Goal: Task Accomplishment & Management: Complete application form

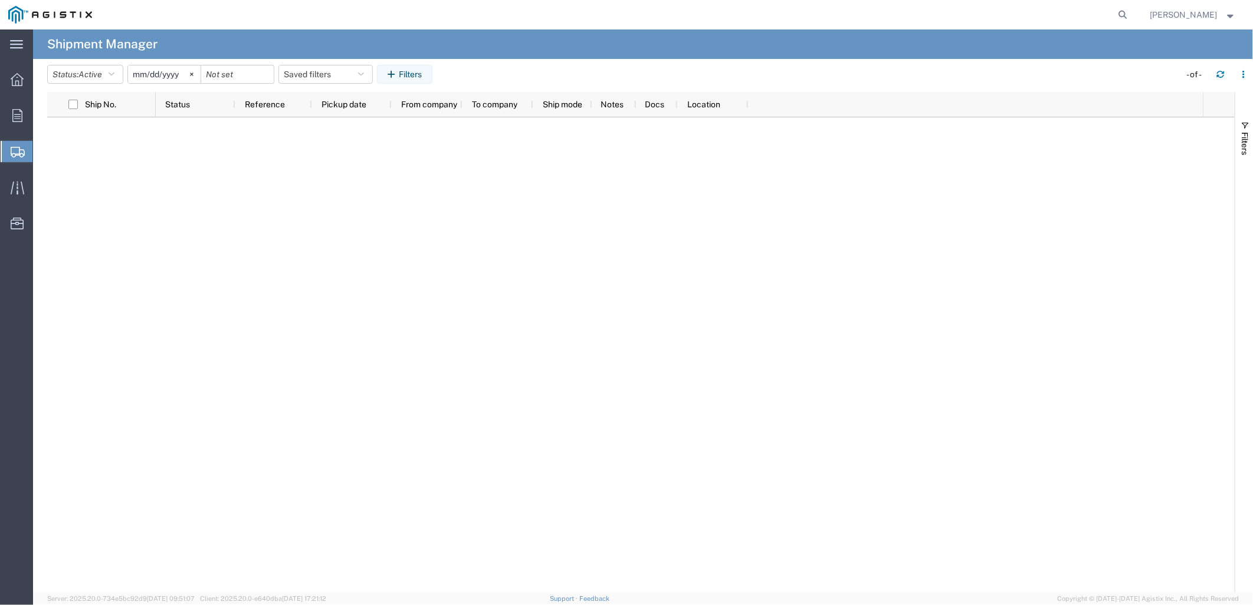
click at [0, 0] on span "Create Shipment" at bounding box center [0, 0] width 0 height 0
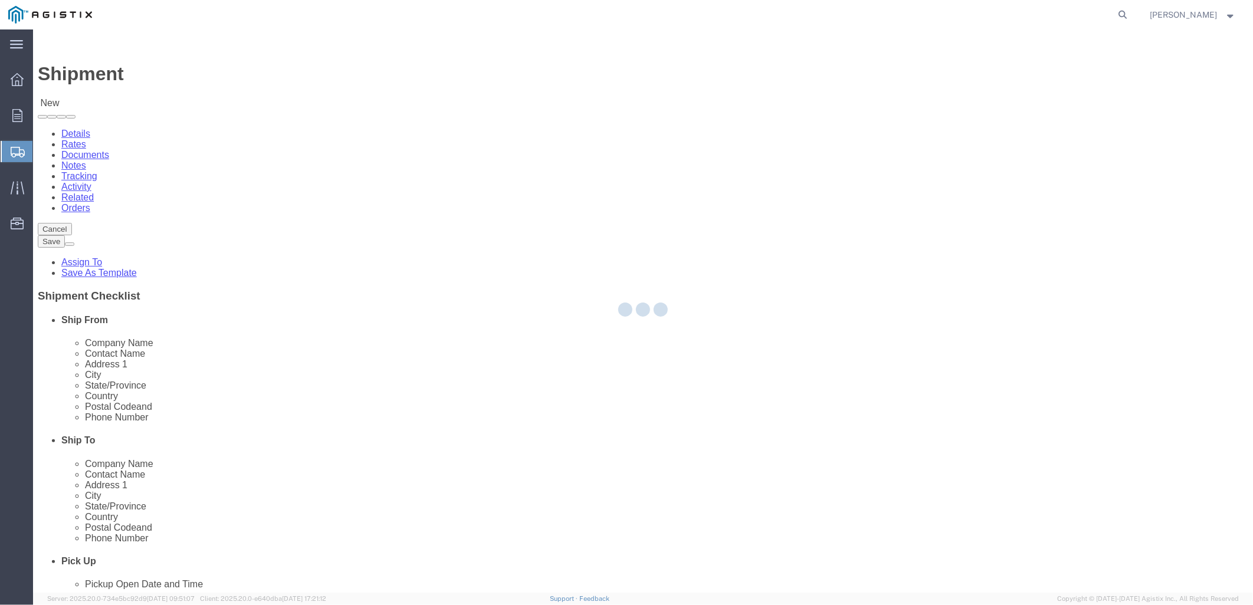
select select
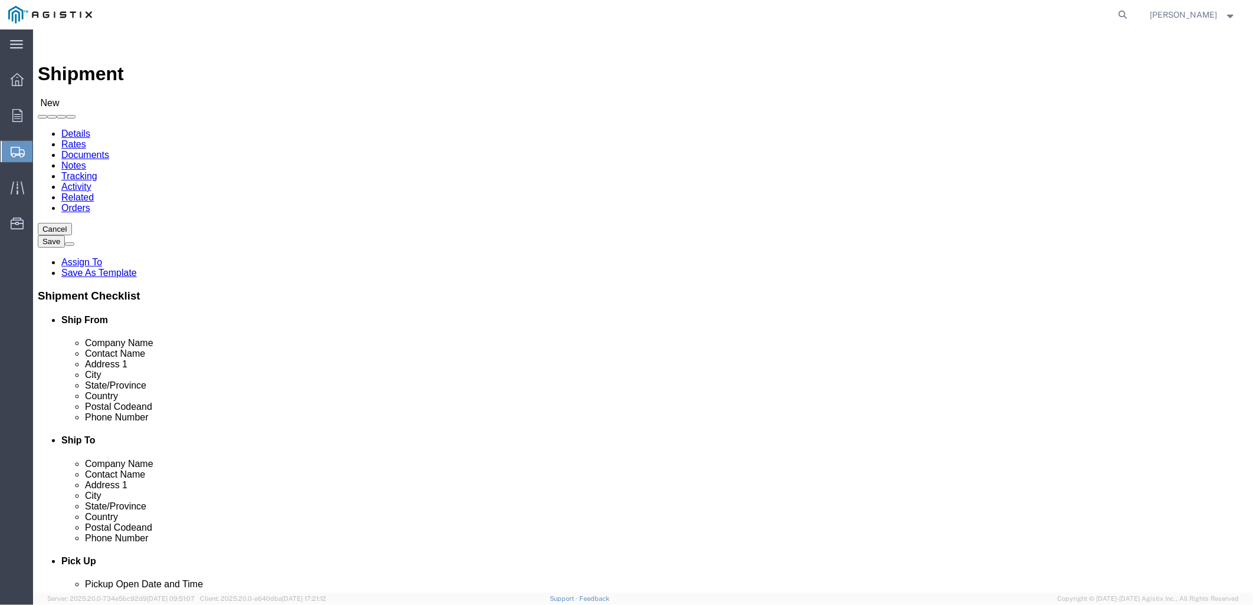
drag, startPoint x: 232, startPoint y: 204, endPoint x: 199, endPoint y: 175, distance: 44.3
click select "Select [PERSON_NAME] Gasket PG&E"
select select "9596"
click select "Select [PERSON_NAME] Gasket PG&E"
select select
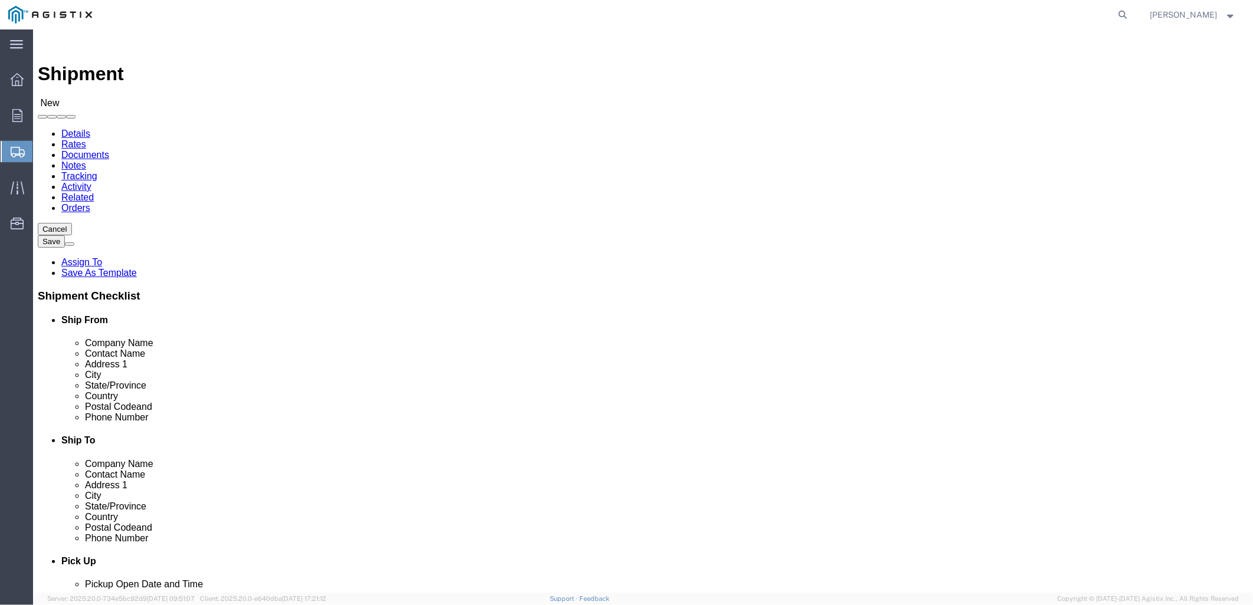
select select
select select "MYPROFILE"
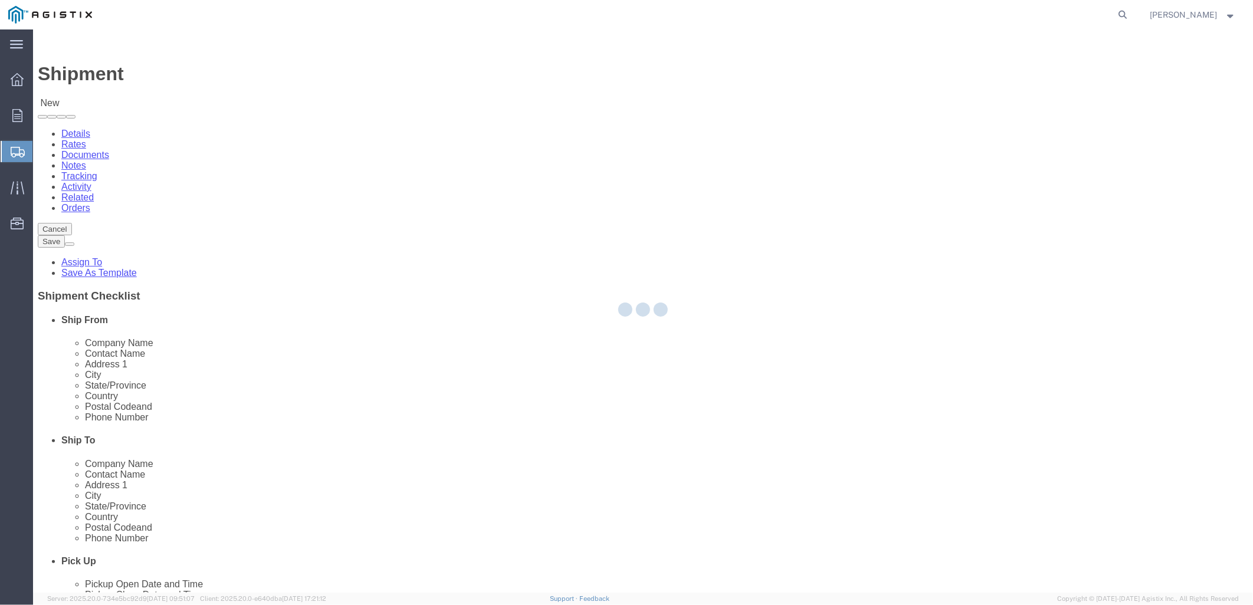
select select "[GEOGRAPHIC_DATA]"
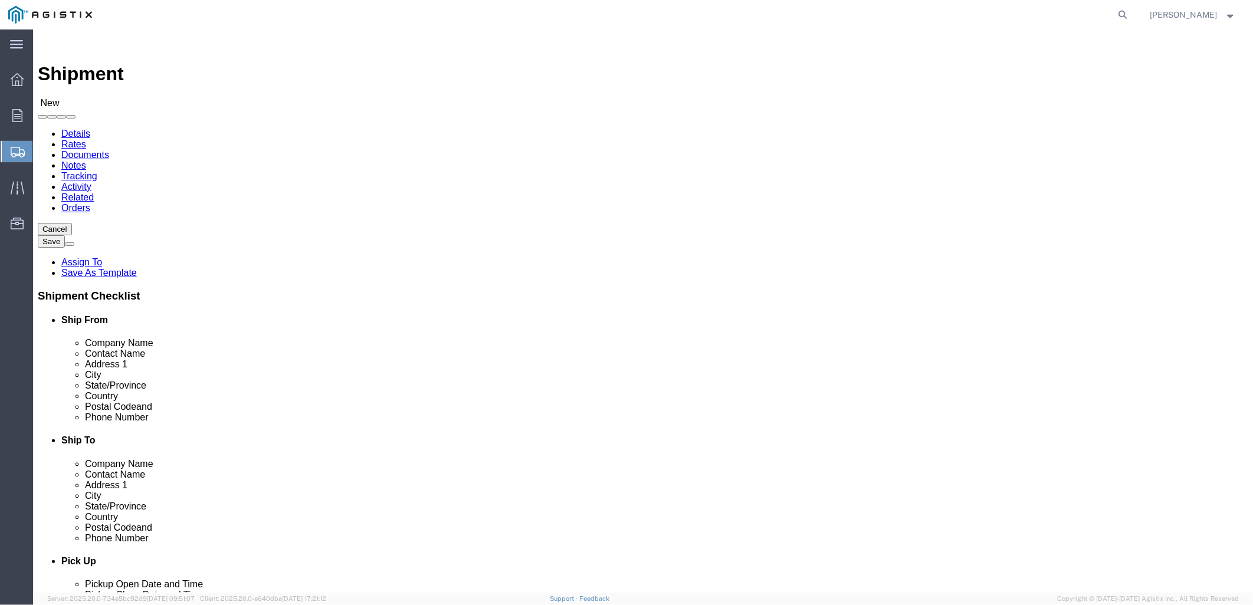
click select "Select All Others [GEOGRAPHIC_DATA] [GEOGRAPHIC_DATA] [GEOGRAPHIC_DATA] [GEOGRA…"
select select "23082"
click select "Select All Others [GEOGRAPHIC_DATA] [GEOGRAPHIC_DATA] [GEOGRAPHIC_DATA] [GEOGRA…"
drag, startPoint x: 546, startPoint y: 410, endPoint x: 649, endPoint y: 366, distance: 111.8
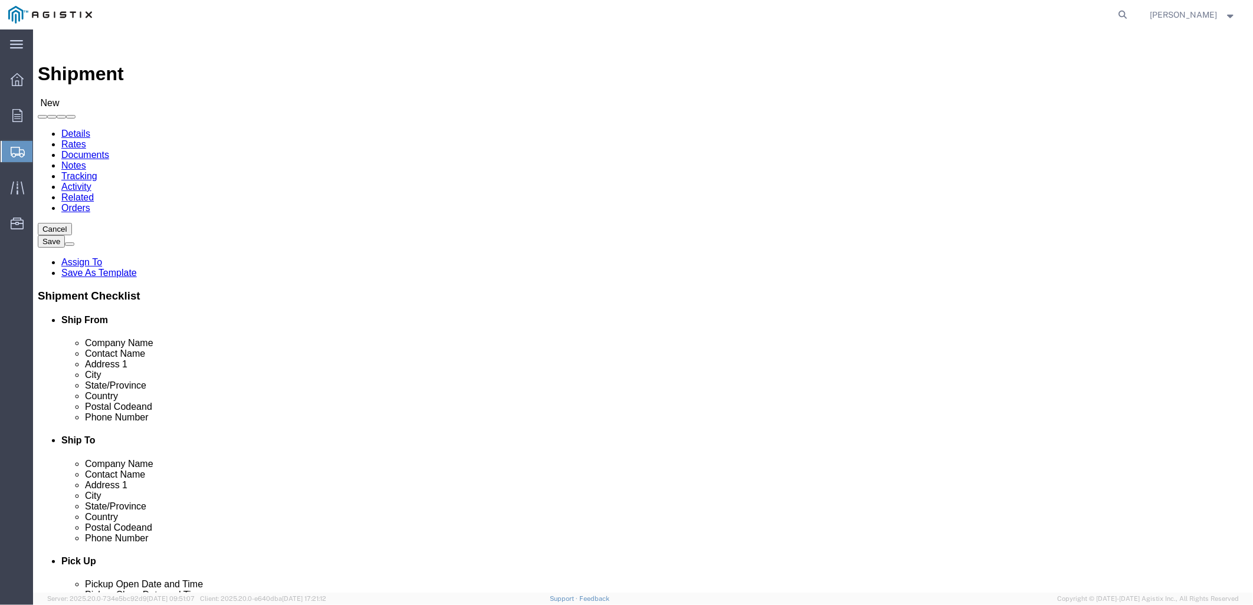
click input "text"
type input "sto"
click p "- PG&E - ([PERSON_NAME]) [STREET_ADDRESS][PERSON_NAME]"
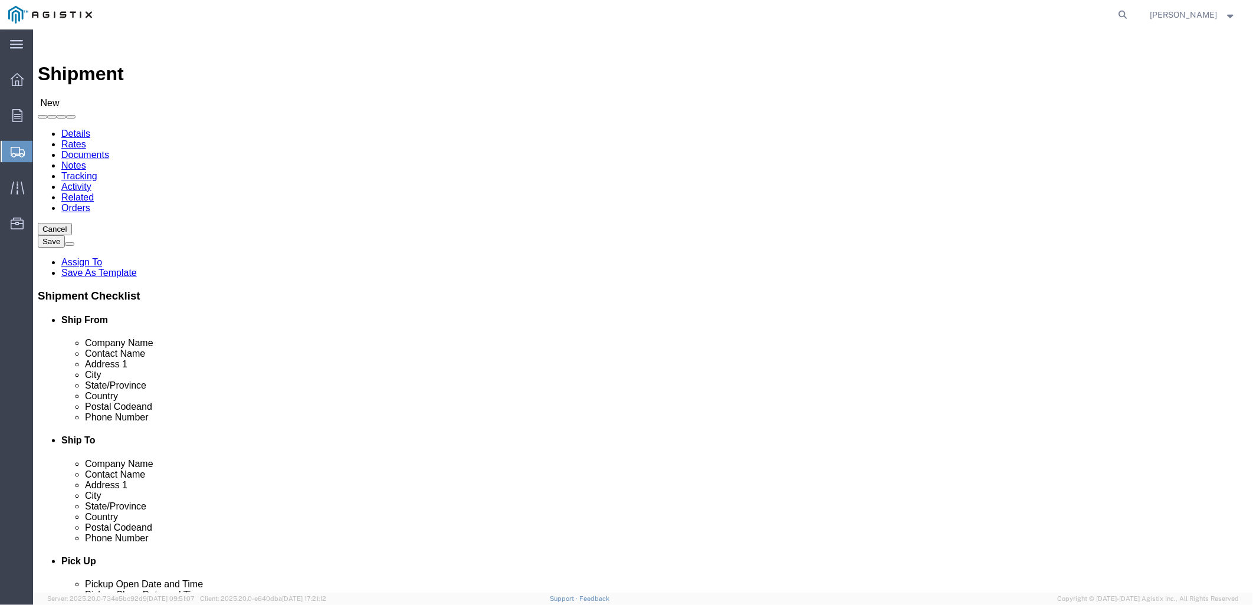
select select "CA"
type input "Stockton"
click input "Postal Code"
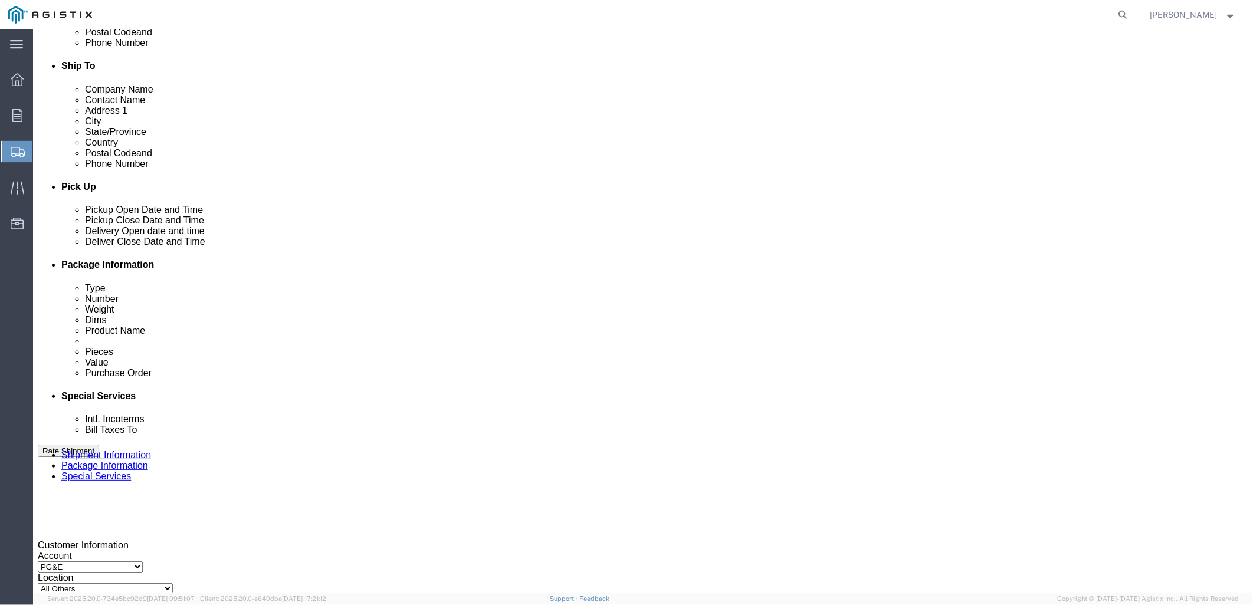
scroll to position [393, 0]
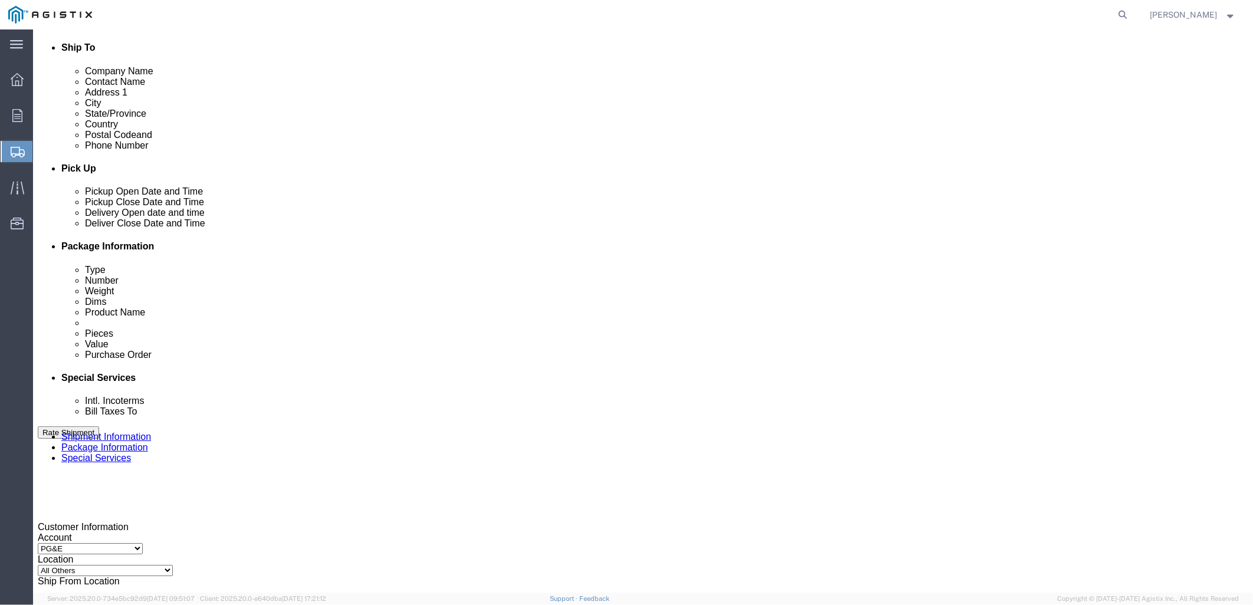
type input "95204"
click div "[DATE] 11:00 AM"
type input "5:00 PM"
click button "Apply"
click div
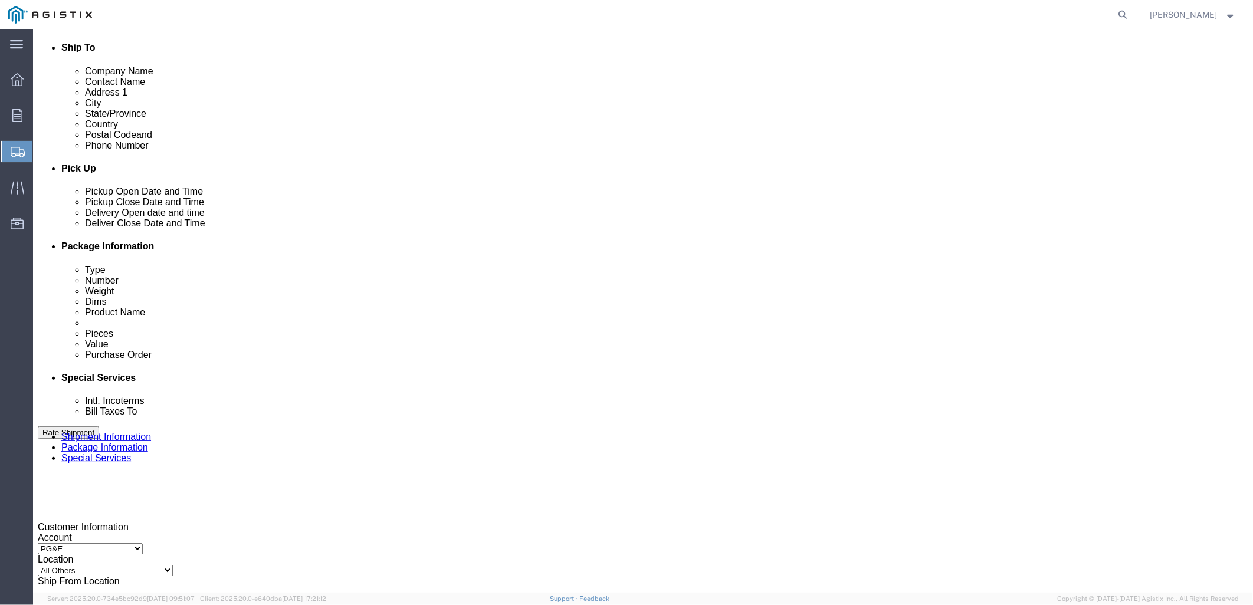
click div "Delivery by Date Delivery Start Date Delivery Start Time Deliver Open Date and …"
click div
click div "[DATE] 6:00 PM"
type input "8:00 AM"
click button "Apply"
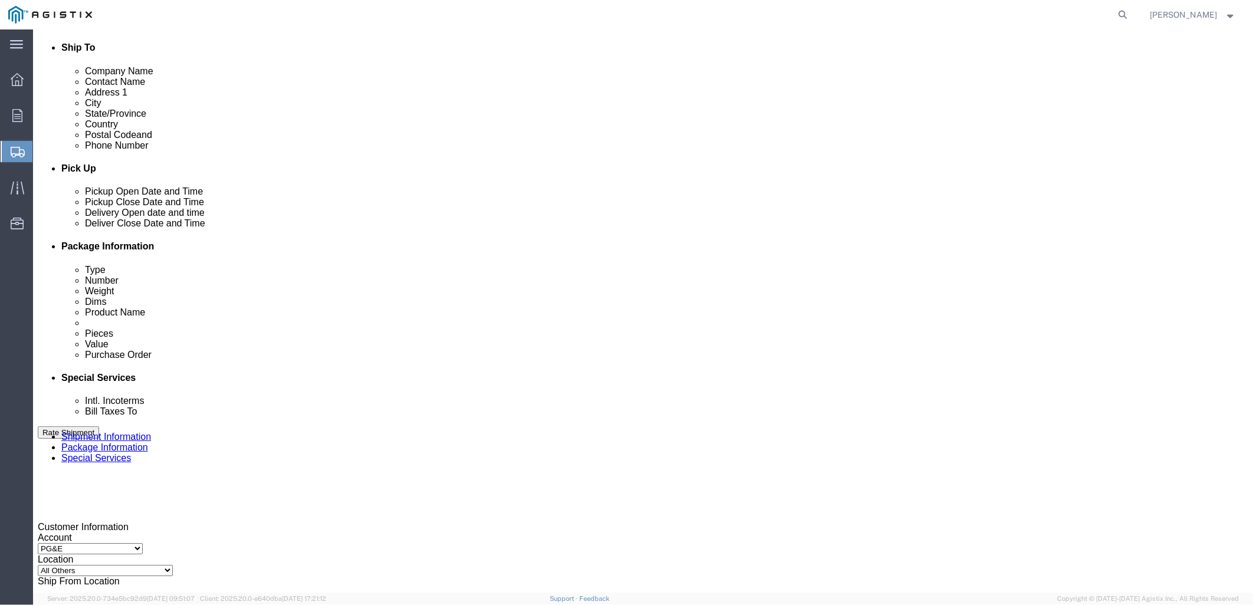
click div "Pickup Date: Pickup Start Date Pickup Start Time Pickup Open Date and Time [DAT…"
click div
type input "8:00 PM"
click button "Apply"
click input "text"
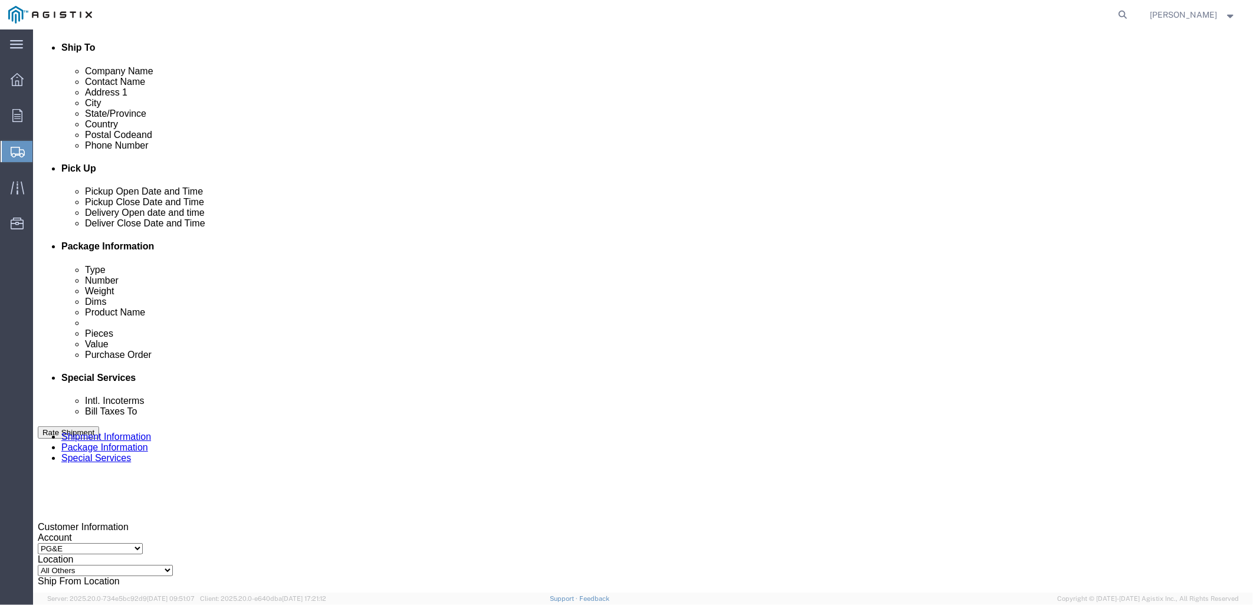
type input "3501421534"
click select "Select Account Type Activity ID Airline Appointment Number ASN Batch Request # …"
select select "ORDERNUM"
click select "Select Account Type Activity ID Airline Appointment Number ASN Batch Request # …"
click input "text"
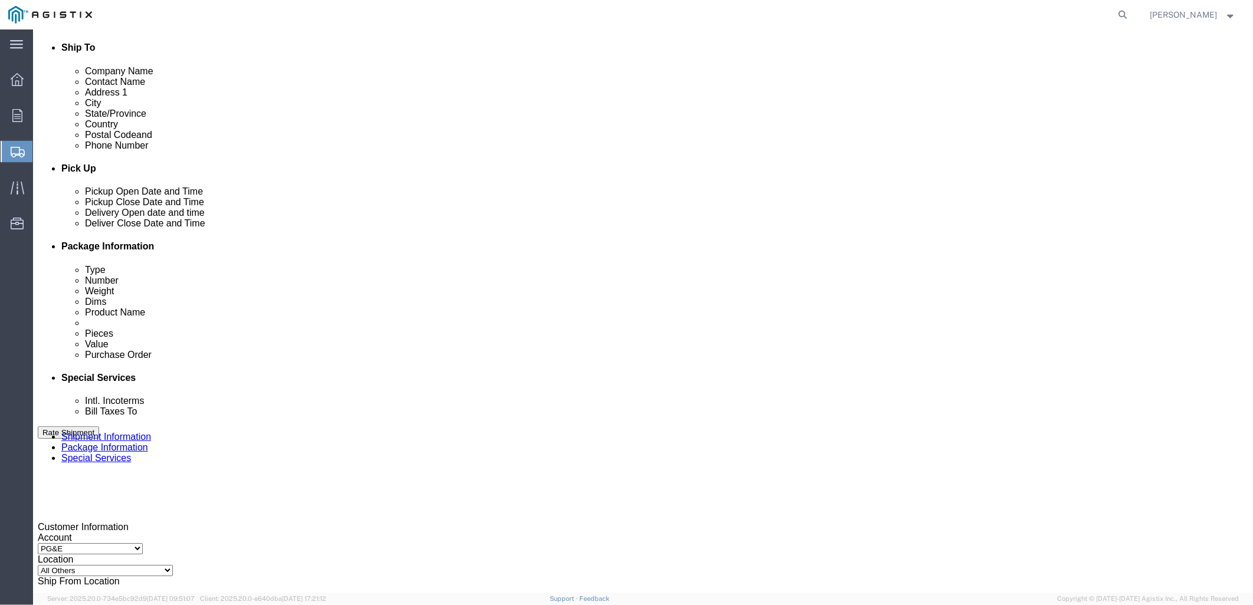
type input "M000135707"
click select "Select Account Type Activity ID Airline Appointment Number ASN Batch Request # …"
select select "PURCHORD"
click select "Select Account Type Activity ID Airline Appointment Number ASN Batch Request # …"
click input "text"
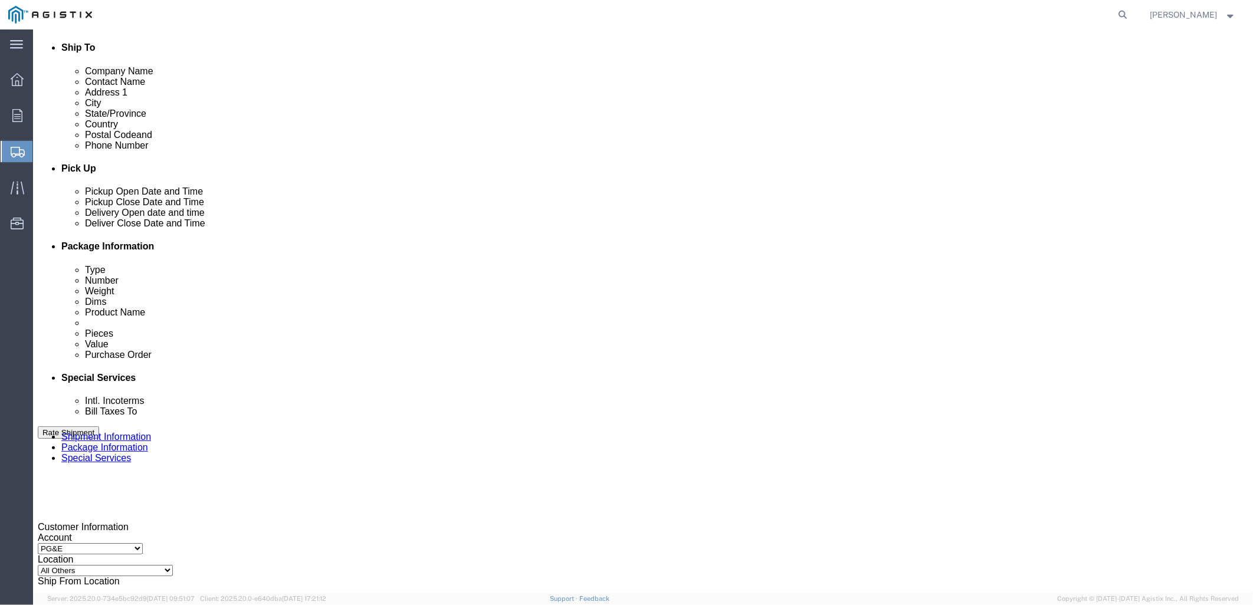
type input "C"
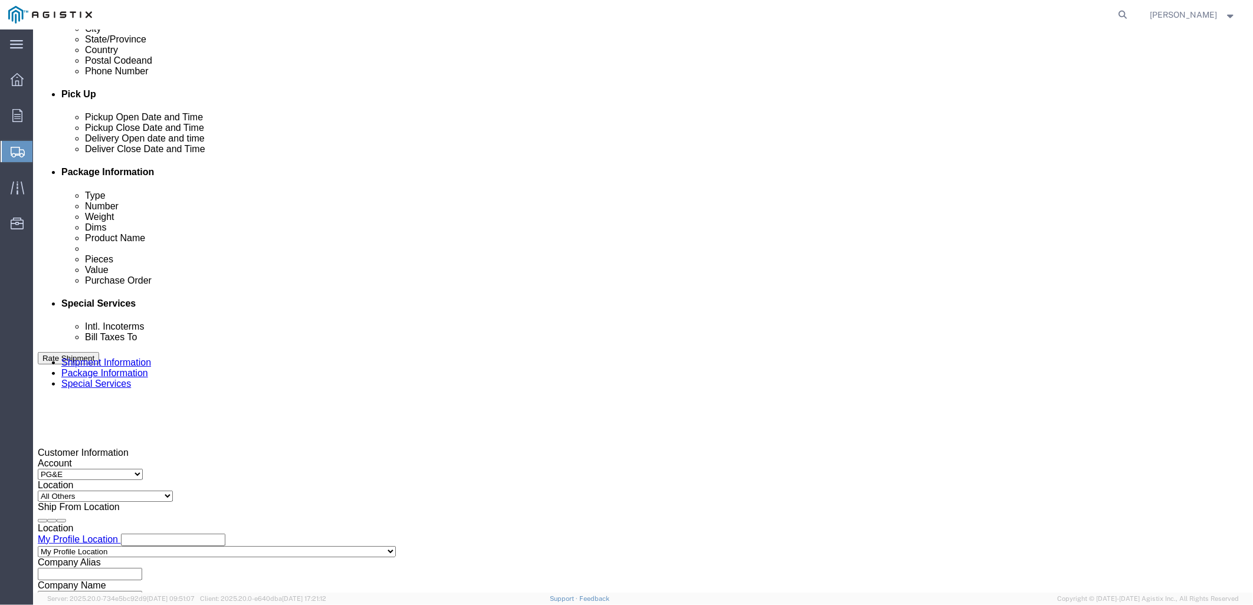
scroll to position [551, 0]
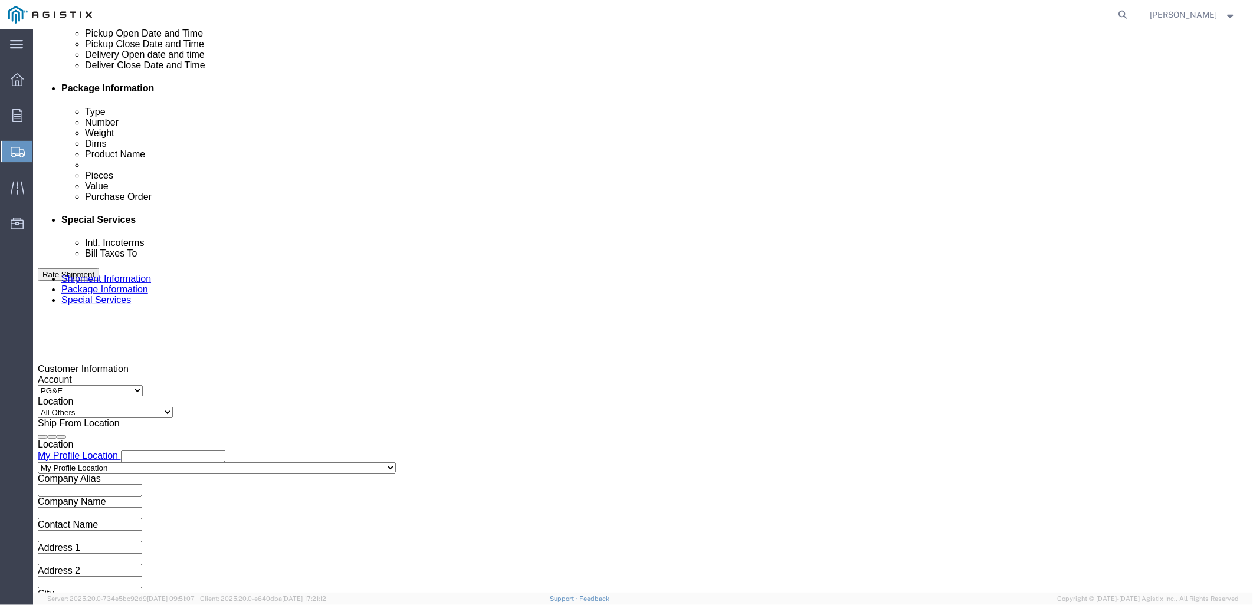
type input "US1034325PO"
click select "Select Air Less than Truckload Multi-Leg Ocean Freight Rail Small Parcel Truckl…"
select select "LTL"
click select "Select Air Less than Truckload Multi-Leg Ocean Freight Rail Small Parcel Truckl…"
drag, startPoint x: 88, startPoint y: 457, endPoint x: 98, endPoint y: 457, distance: 9.4
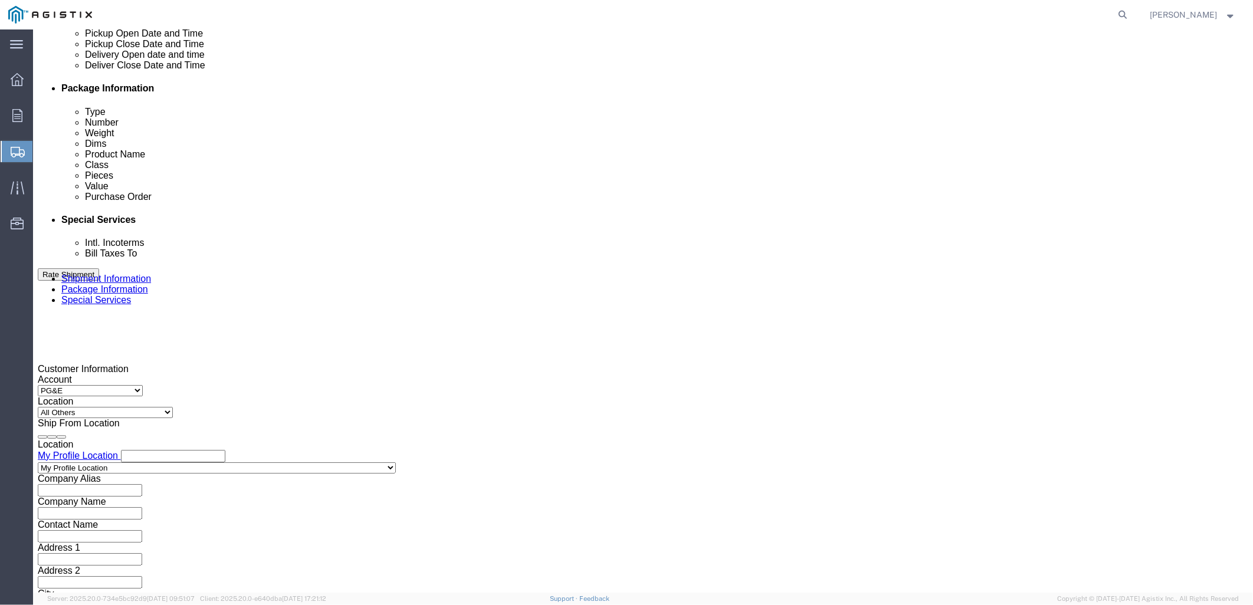
click select "Select Straight Truck"
select select "STTR"
click select "Select Straight Truck"
click button "Continue"
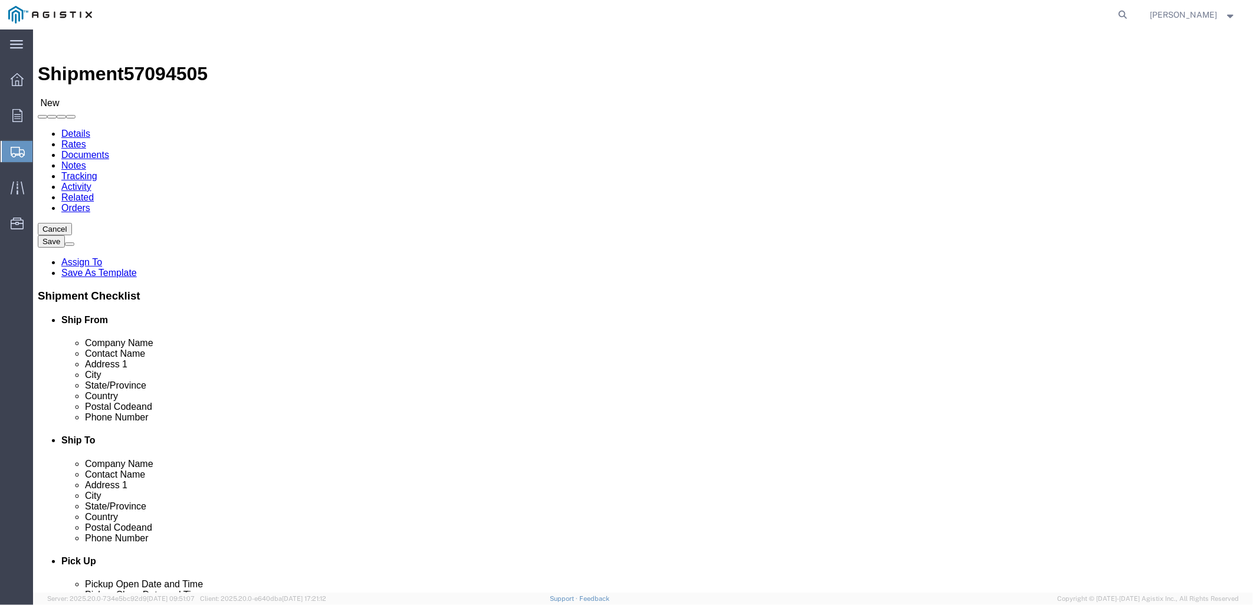
click select "Select Bulk Bundle(s) Cardboard Box(es) Carton(s) Crate(s) Drum(s) (Fiberboard)…"
select select "PSNS"
click select "Select Bulk Bundle(s) Cardboard Box(es) Carton(s) Crate(s) Drum(s) (Fiberboard)…"
drag, startPoint x: 198, startPoint y: 276, endPoint x: 195, endPoint y: 267, distance: 9.5
click input "text"
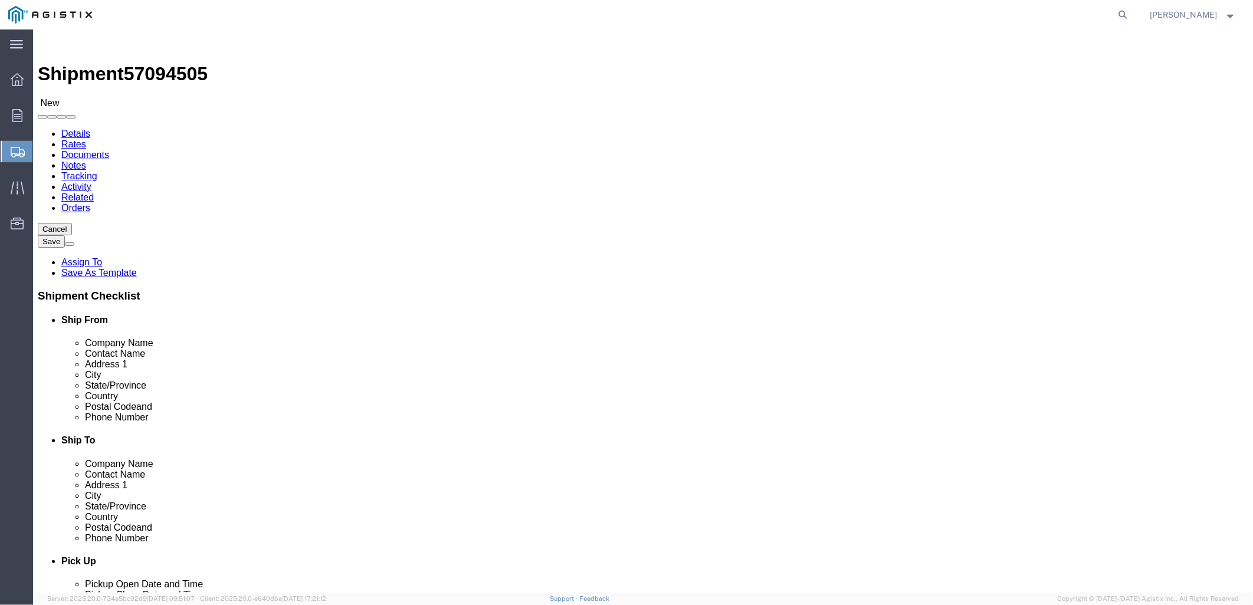
type input "36"
type input "20"
drag, startPoint x: 216, startPoint y: 297, endPoint x: 87, endPoint y: 264, distance: 132.6
click div "Package Type Select Bulk Bundle(s) Cardboard Box(es) Carton(s) Crate(s) Drum(s)…"
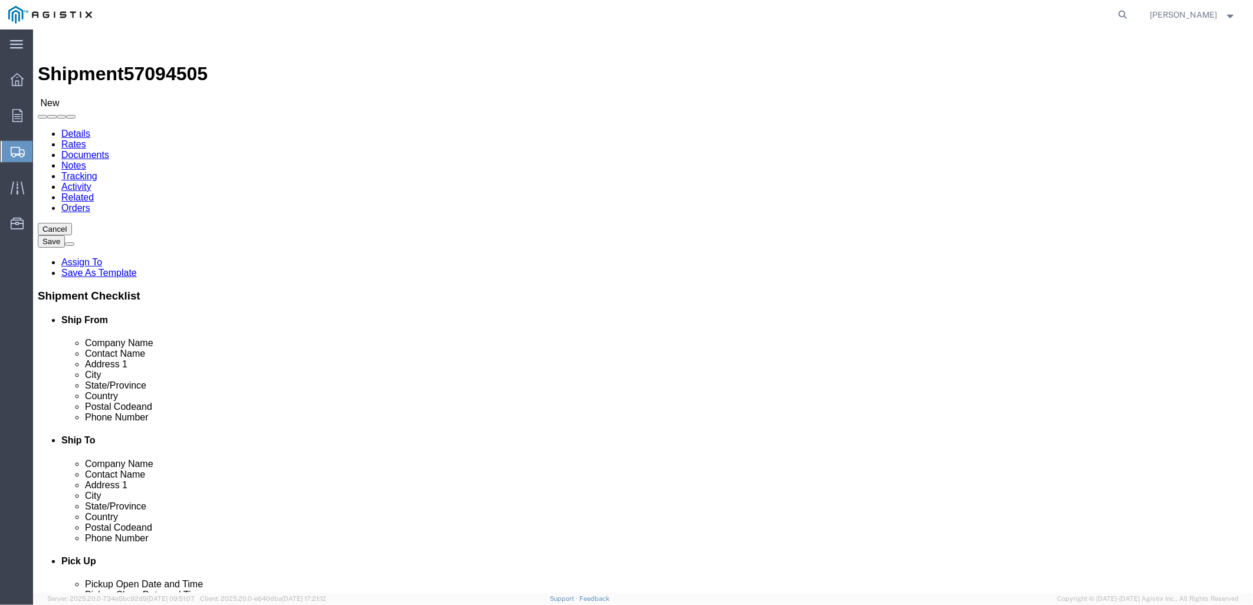
type input "800"
click div "1 x Pallet(s) Standard (Not Stackable) Package Type Select Bulk Bundle(s) Cardb…"
drag, startPoint x: 274, startPoint y: 358, endPoint x: 280, endPoint y: 352, distance: 8.3
click link "Add Content"
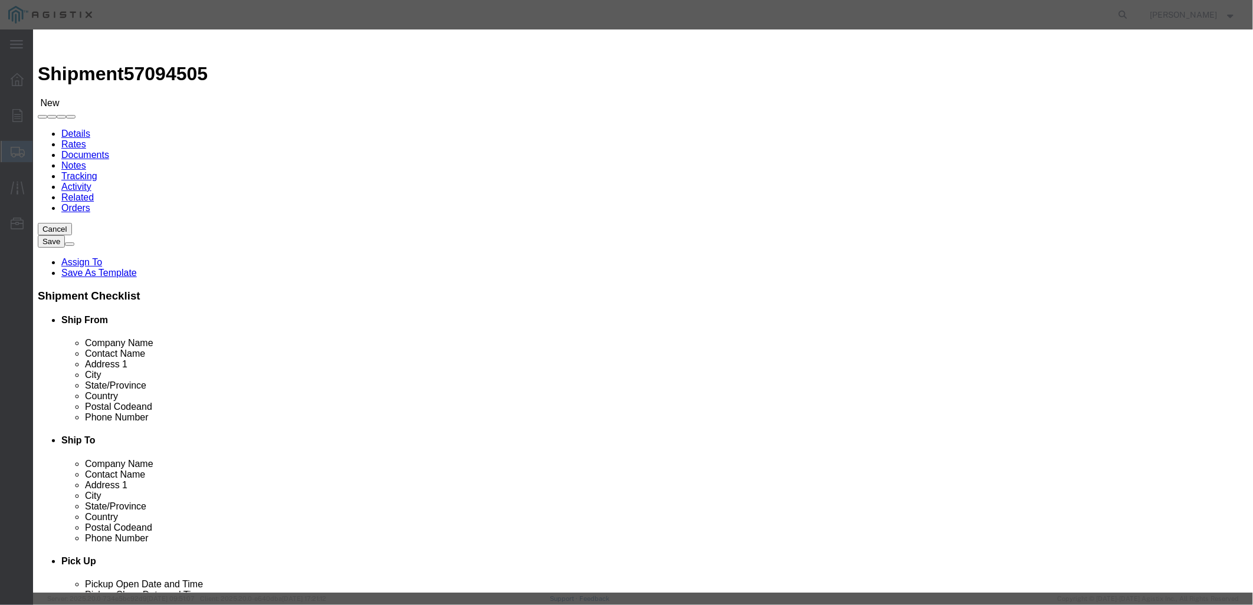
click input "text"
type input "BOLTS"
type input "5,009.40"
drag, startPoint x: 460, startPoint y: 132, endPoint x: 417, endPoint y: 137, distance: 42.9
drag, startPoint x: 465, startPoint y: 135, endPoint x: 381, endPoint y: 114, distance: 86.9
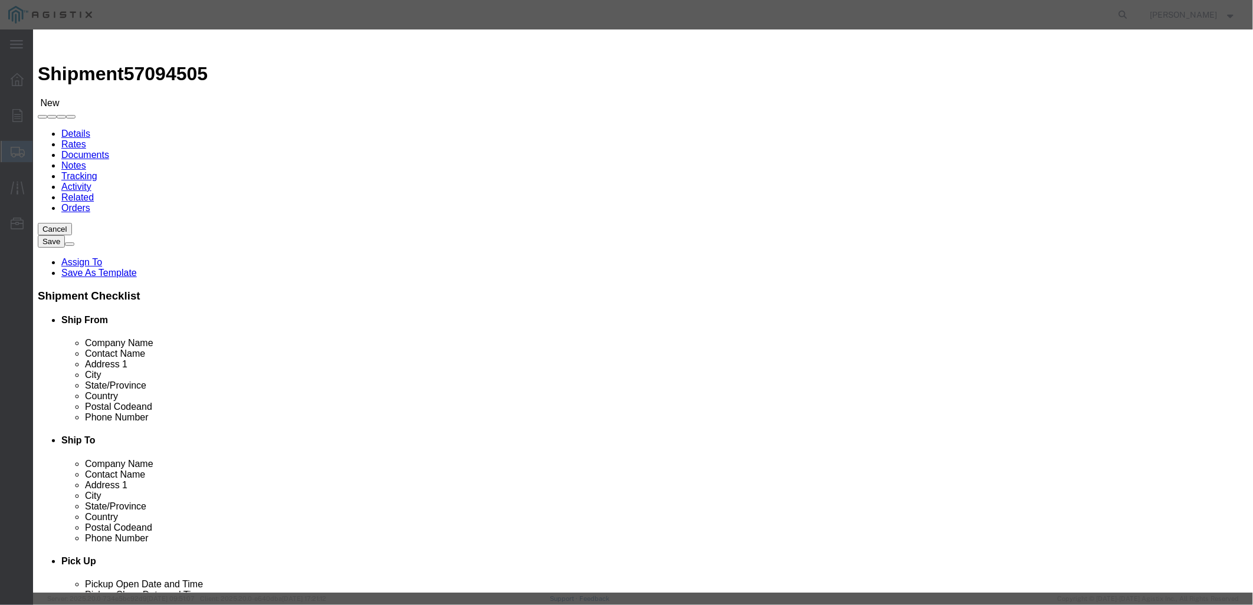
click div "Product Name BOLTS Pieces 0 Select Bag Barrels 100Board Feet Bottle Box Blister…"
drag, startPoint x: 313, startPoint y: 280, endPoint x: 333, endPoint y: 255, distance: 31.1
click label "Notes"
click input "text"
paste input "11,171.40"
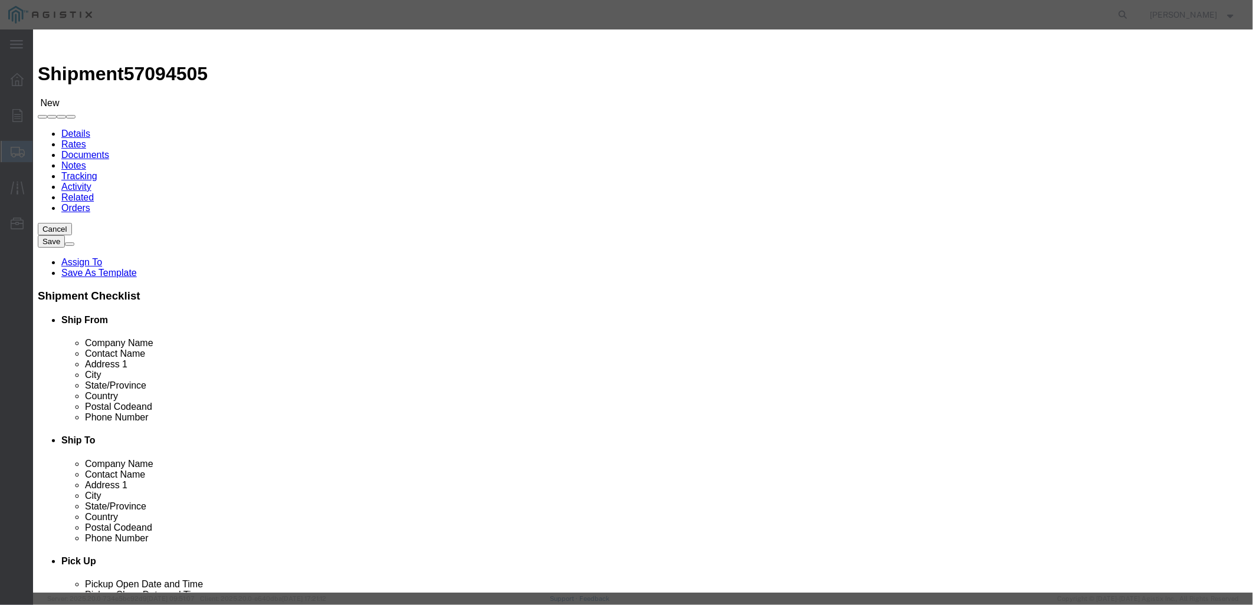
type input "11,171.40"
drag, startPoint x: 437, startPoint y: 109, endPoint x: 329, endPoint y: 98, distance: 108.0
click div "Product Name BOLTS Pieces 0 Select Bag Barrels 100Board Feet Bottle Box Blister…"
type input "60"
drag, startPoint x: 448, startPoint y: 156, endPoint x: 444, endPoint y: 163, distance: 9.0
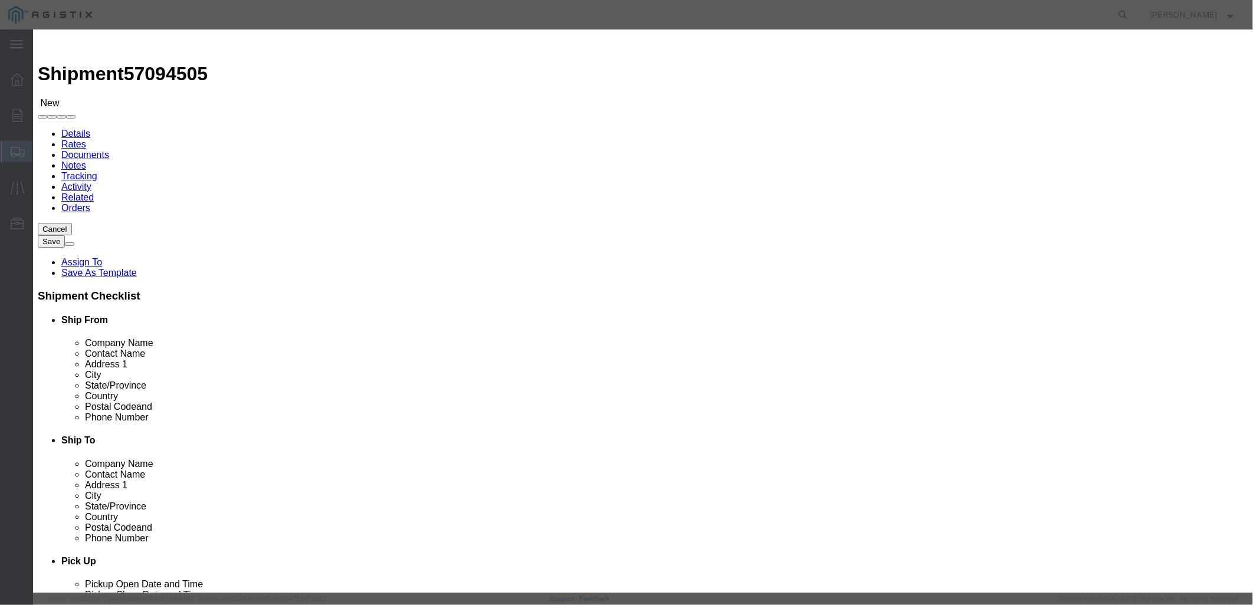
click select "Select 50 55 60 65 70 85 92.5 100 125 175 250 300 400"
select select "50"
click select "Select 50 55 60 65 70 85 92.5 100 125 175 250 300 400"
click button "Save & Close"
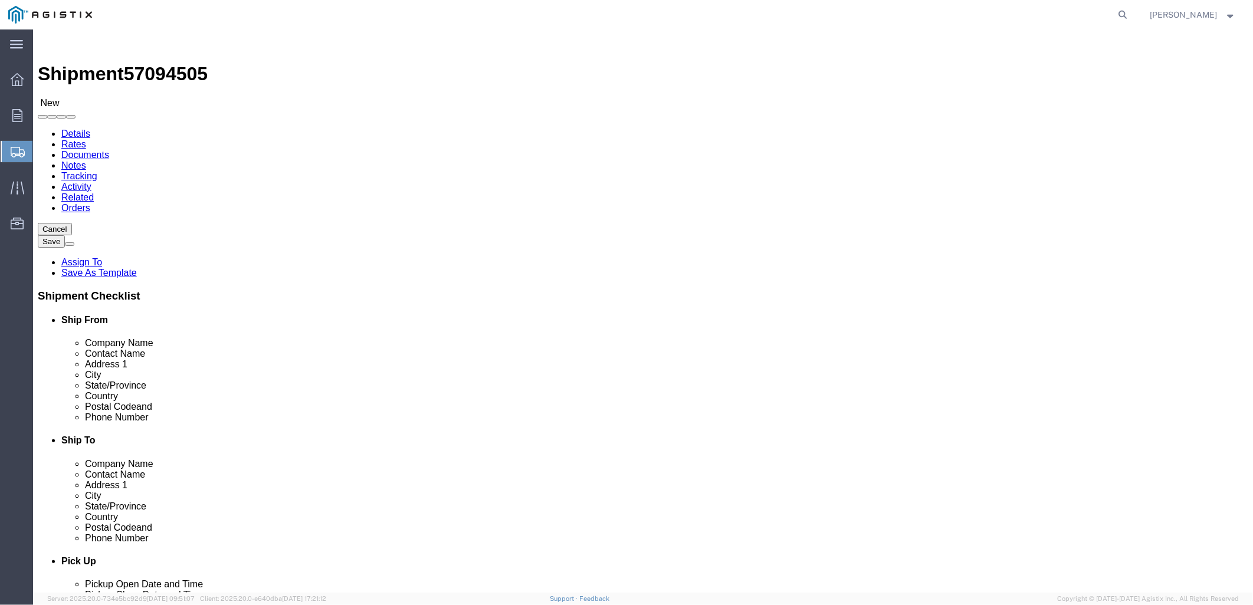
drag, startPoint x: 1042, startPoint y: 546, endPoint x: 1047, endPoint y: 542, distance: 6.3
click button "Rate Shipment"
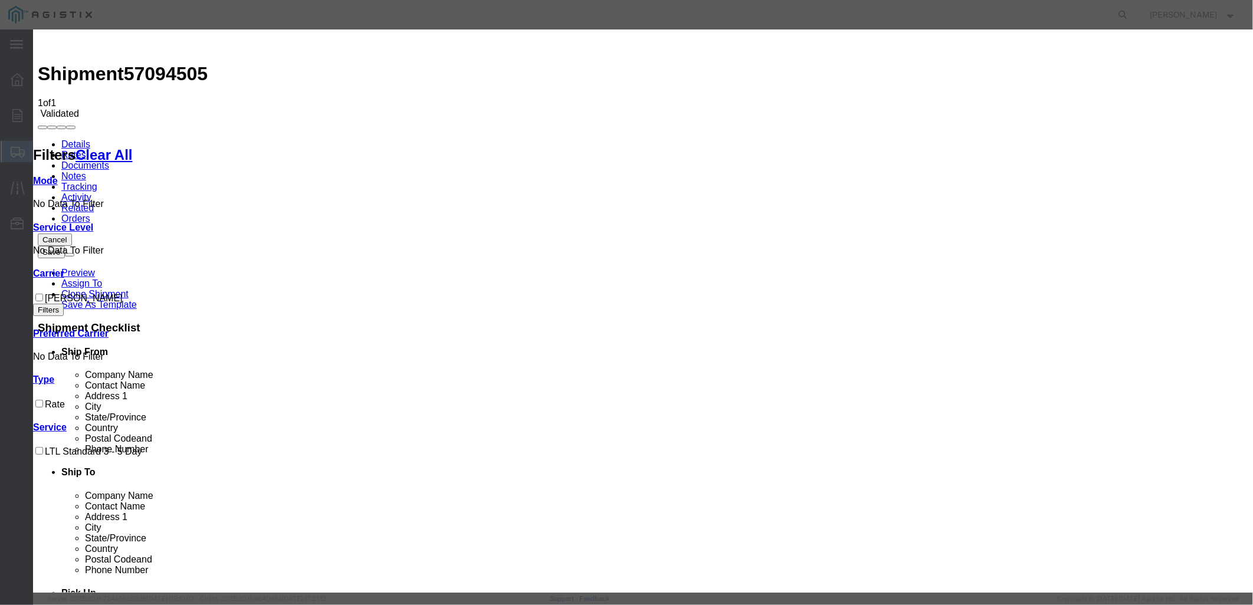
drag, startPoint x: 493, startPoint y: 166, endPoint x: 496, endPoint y: 155, distance: 11.6
